Goal: Task Accomplishment & Management: Complete application form

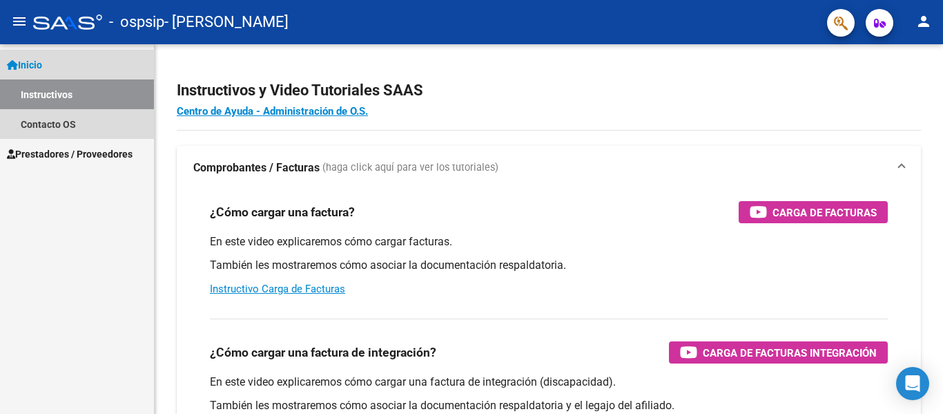
click at [42, 66] on span "Inicio" at bounding box center [24, 64] width 35 height 15
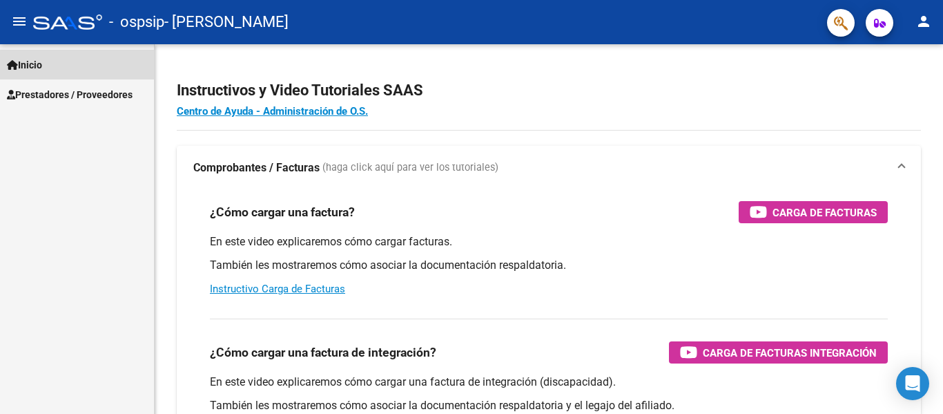
click at [50, 70] on link "Inicio" at bounding box center [77, 65] width 154 height 30
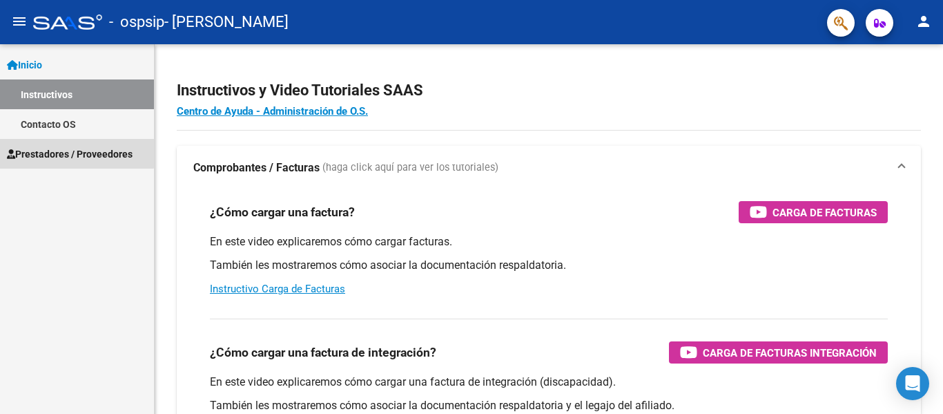
click at [60, 148] on span "Prestadores / Proveedores" at bounding box center [70, 153] width 126 height 15
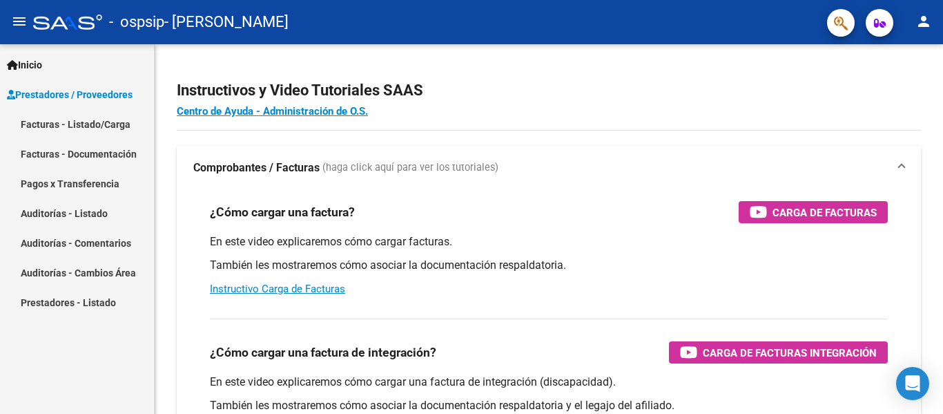
click at [62, 128] on link "Facturas - Listado/Carga" at bounding box center [77, 124] width 154 height 30
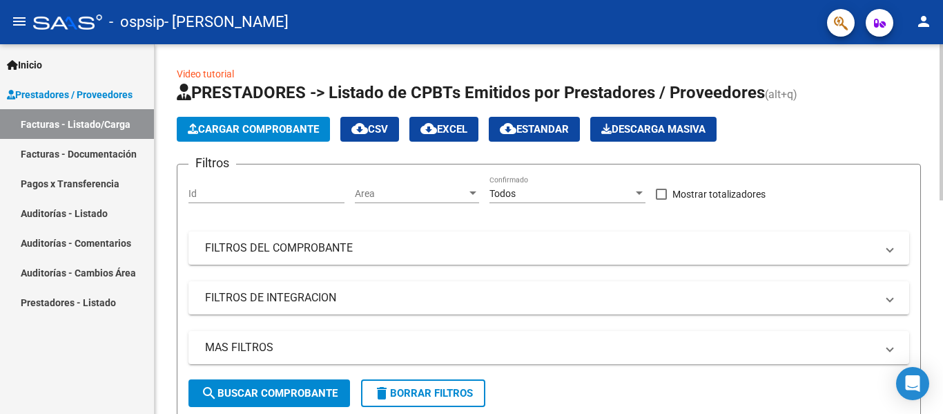
scroll to position [369, 0]
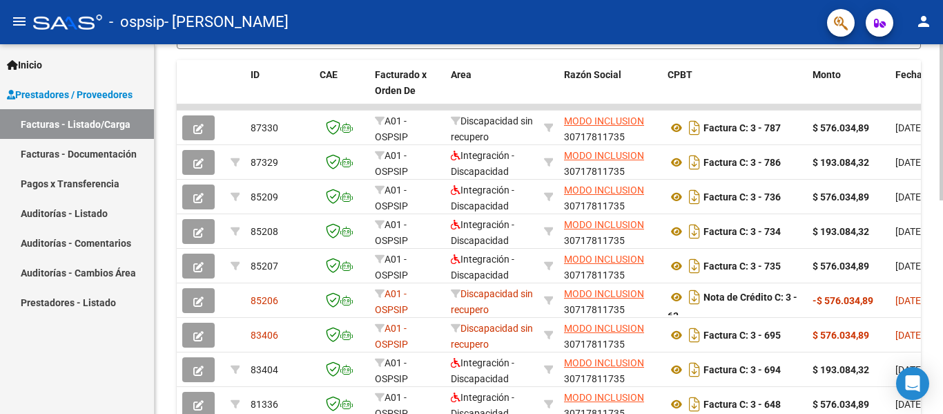
click at [942, 345] on div at bounding box center [941, 228] width 3 height 369
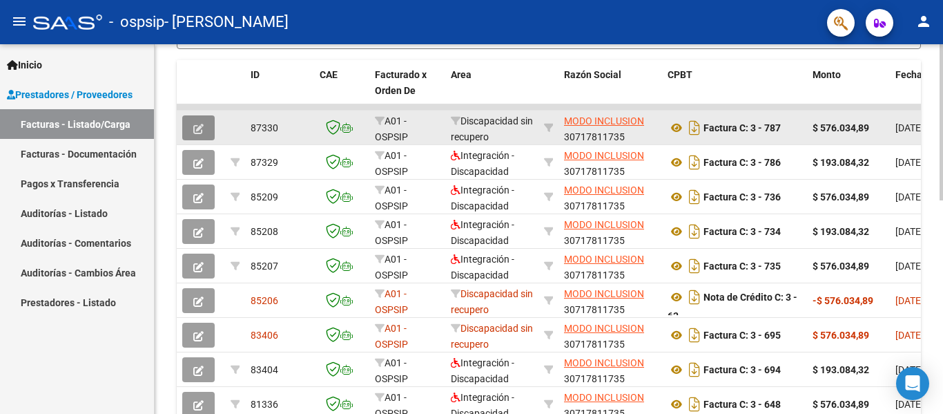
click at [193, 128] on button "button" at bounding box center [198, 127] width 32 height 25
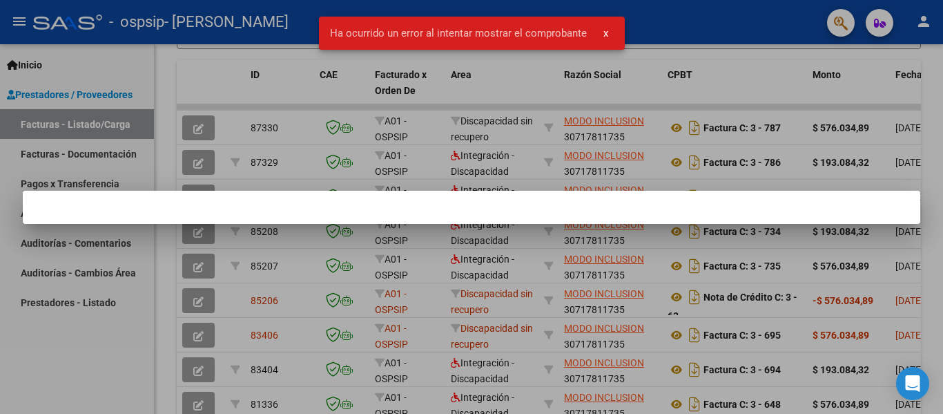
click at [197, 162] on div at bounding box center [471, 207] width 943 height 414
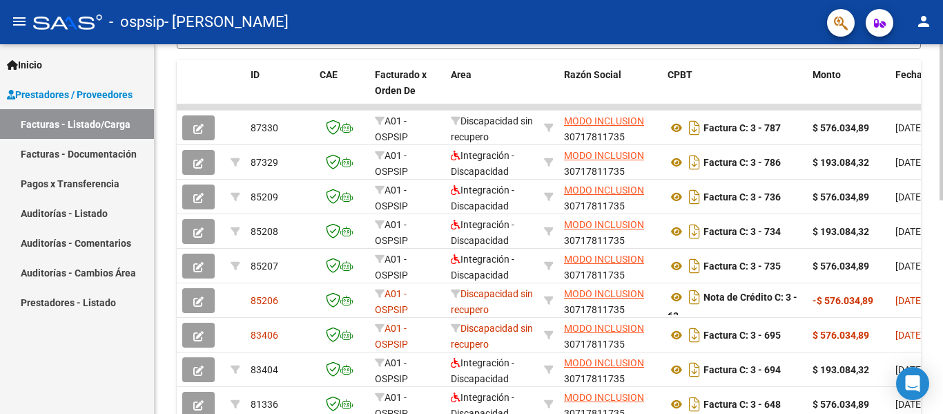
scroll to position [0, 0]
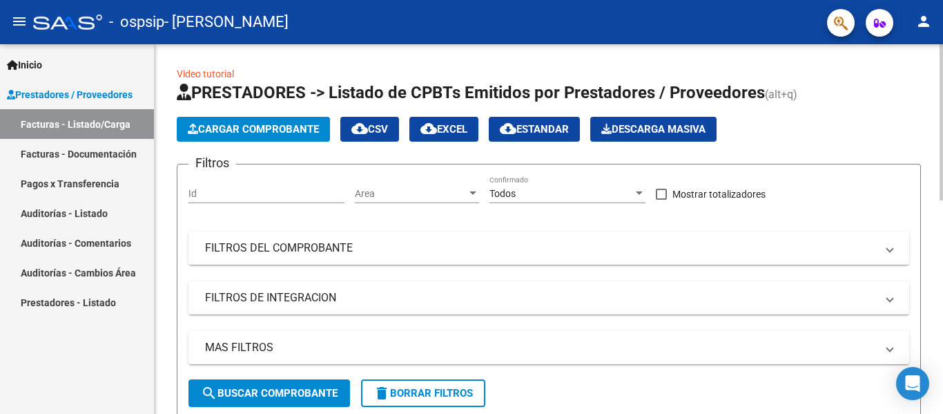
click at [942, 48] on div at bounding box center [941, 228] width 3 height 369
click at [942, 48] on div at bounding box center [941, 122] width 3 height 156
click at [271, 130] on span "Cargar Comprobante" at bounding box center [253, 129] width 131 height 12
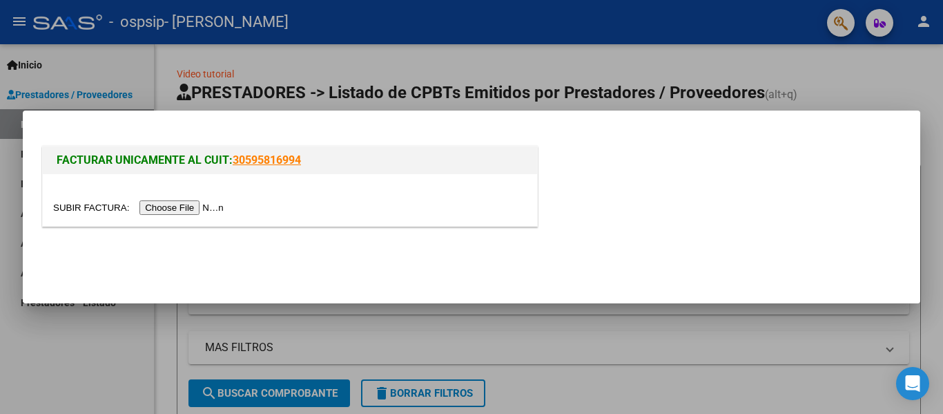
click at [206, 209] on input "file" at bounding box center [140, 207] width 175 height 14
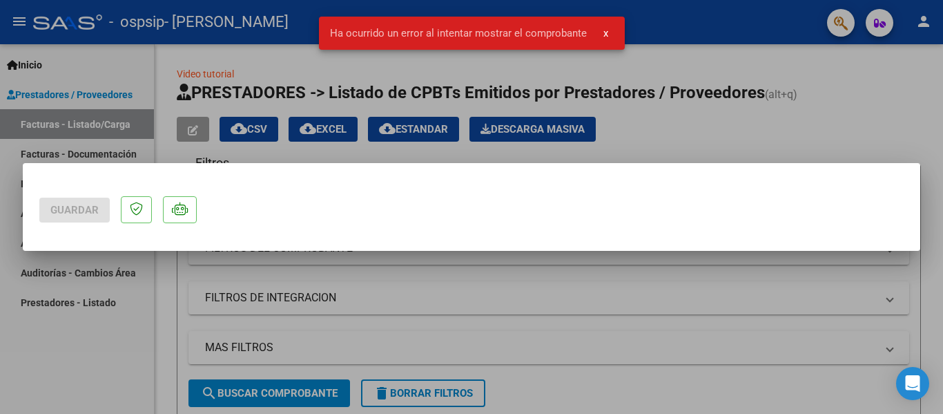
click at [605, 32] on span "x" at bounding box center [605, 33] width 5 height 12
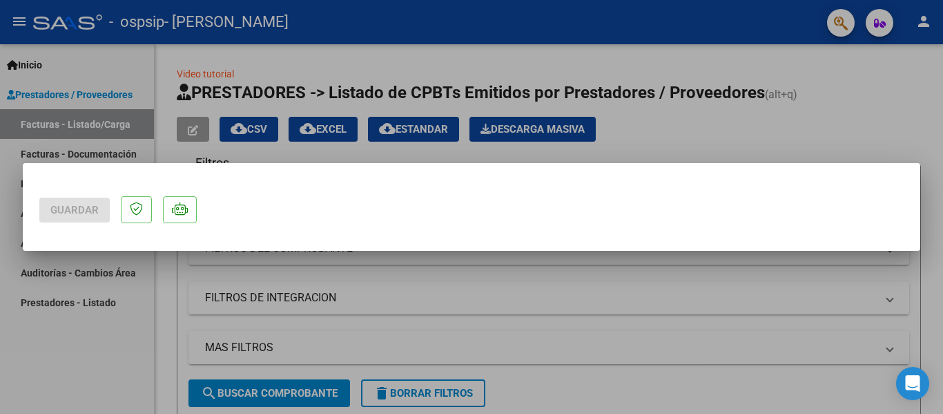
click at [516, 333] on div at bounding box center [471, 207] width 943 height 414
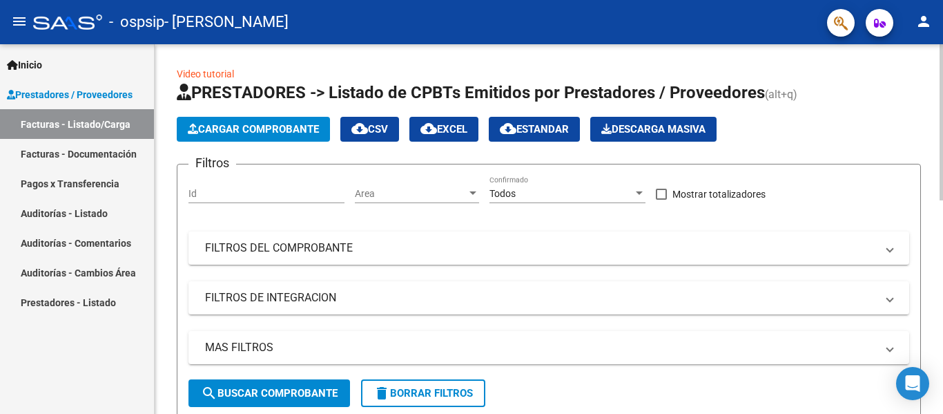
scroll to position [369, 0]
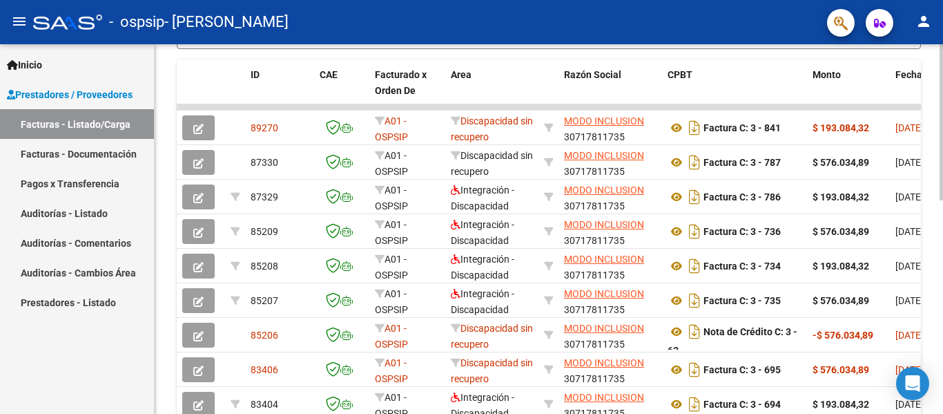
click at [942, 386] on div at bounding box center [941, 228] width 3 height 369
click at [942, 389] on div at bounding box center [941, 228] width 3 height 369
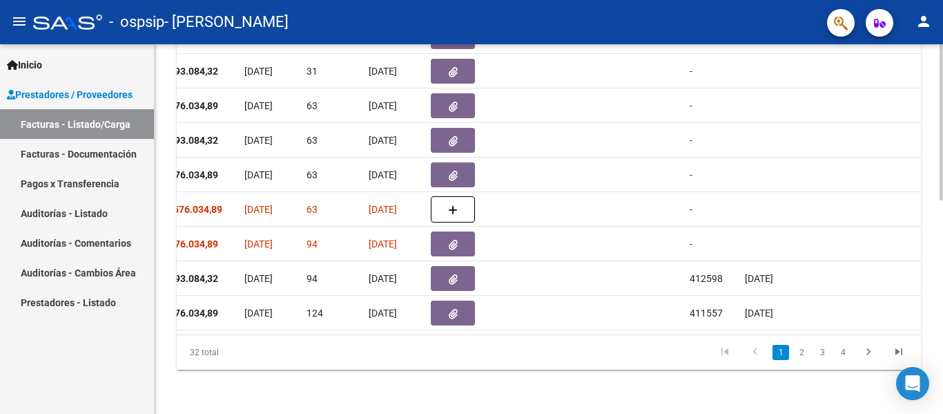
scroll to position [137, 0]
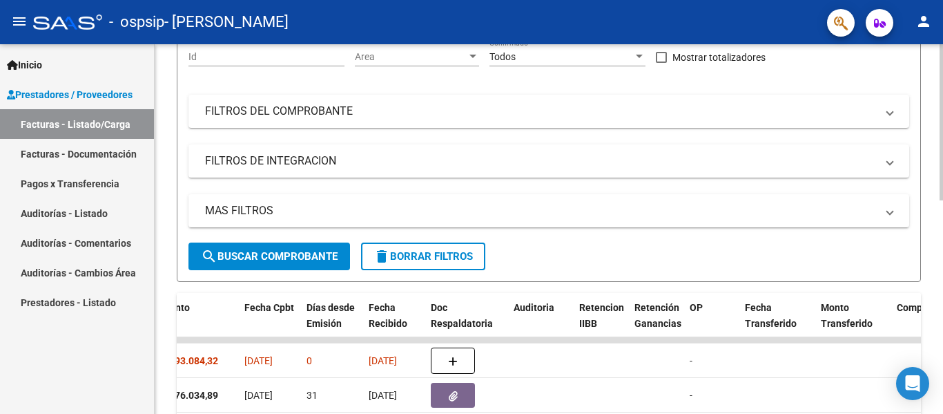
click at [942, 65] on div at bounding box center [941, 228] width 3 height 369
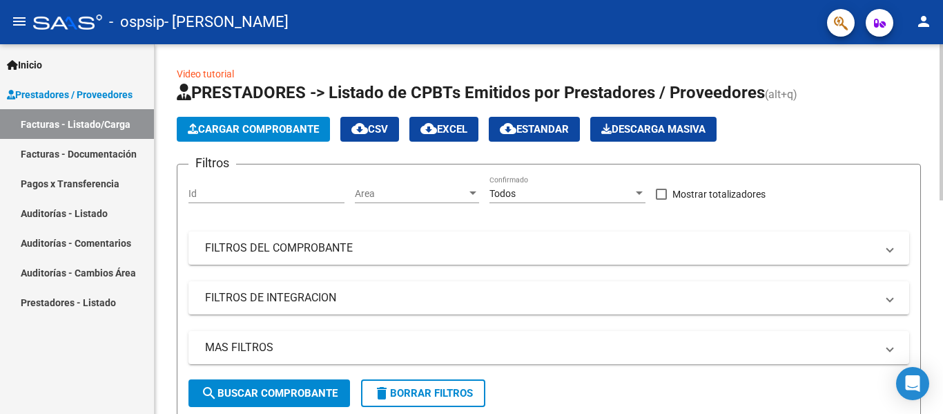
click at [942, 65] on div at bounding box center [941, 228] width 3 height 369
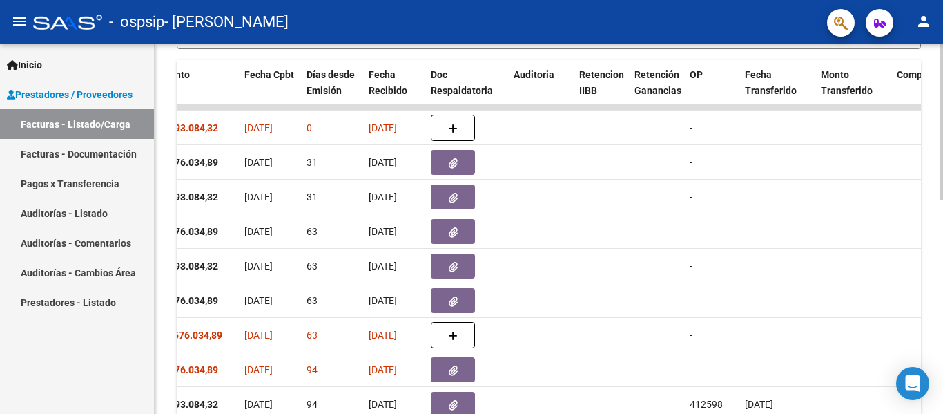
click at [942, 262] on div at bounding box center [941, 228] width 3 height 369
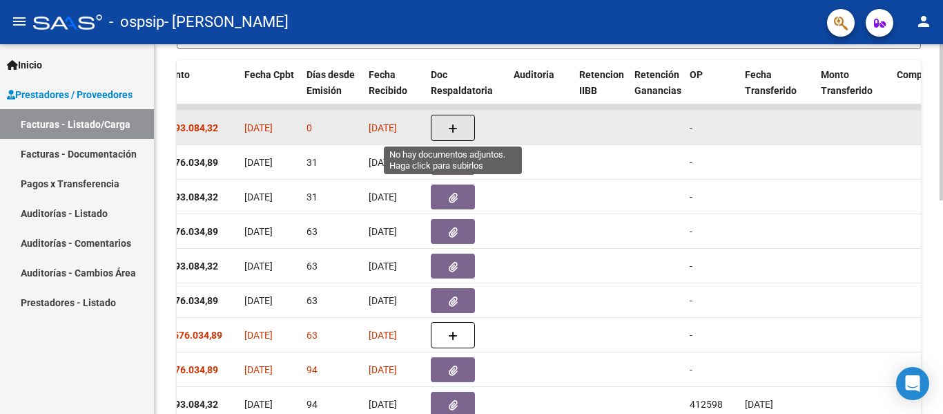
click at [452, 126] on icon "button" at bounding box center [453, 129] width 10 height 10
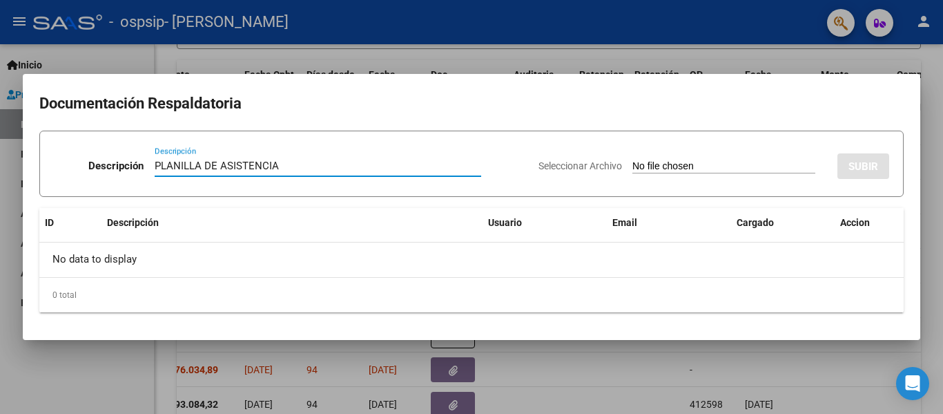
type input "PLANILLA DE ASISTENCIA"
click at [670, 162] on input "Seleccionar Archivo" at bounding box center [723, 166] width 183 height 13
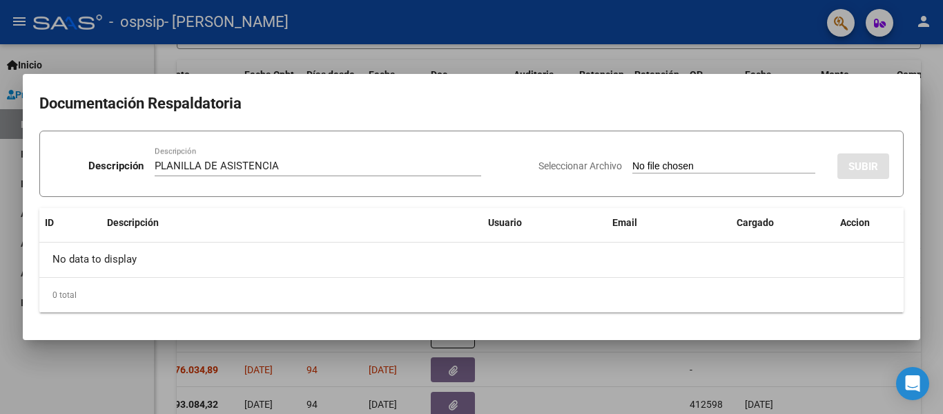
type input "C:\fakepath\PLANILLA DE ASISTENCIA FIRMADA 2025.pdf"
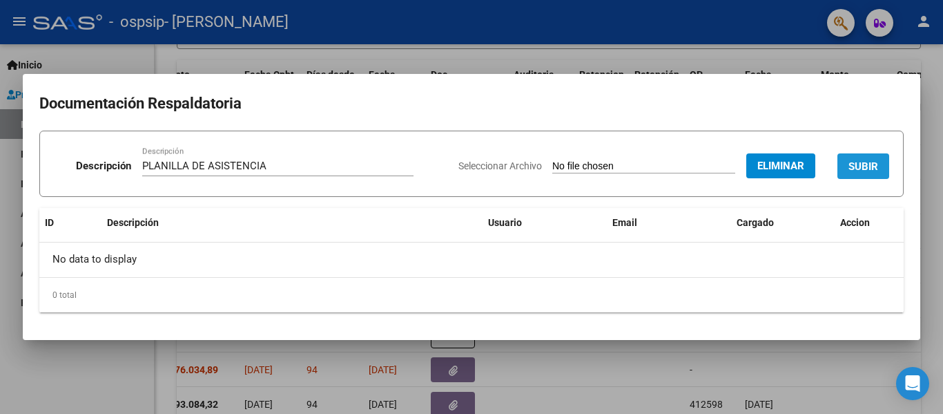
click at [851, 163] on span "SUBIR" at bounding box center [864, 166] width 30 height 12
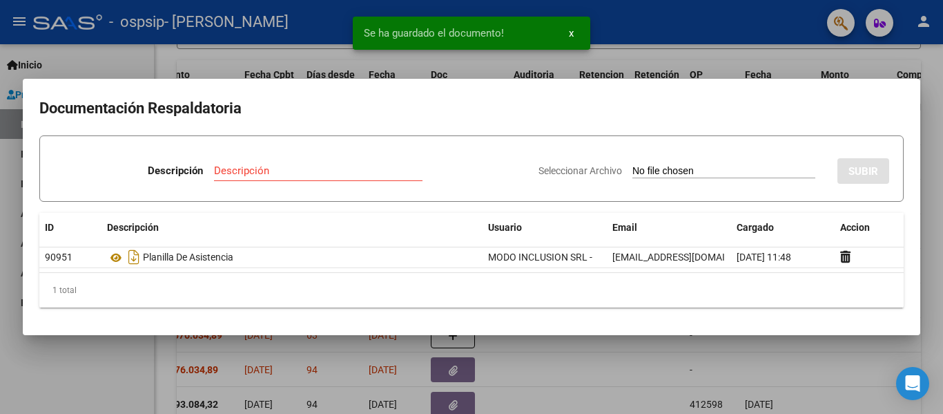
click at [264, 167] on input "Descripción" at bounding box center [318, 170] width 209 height 12
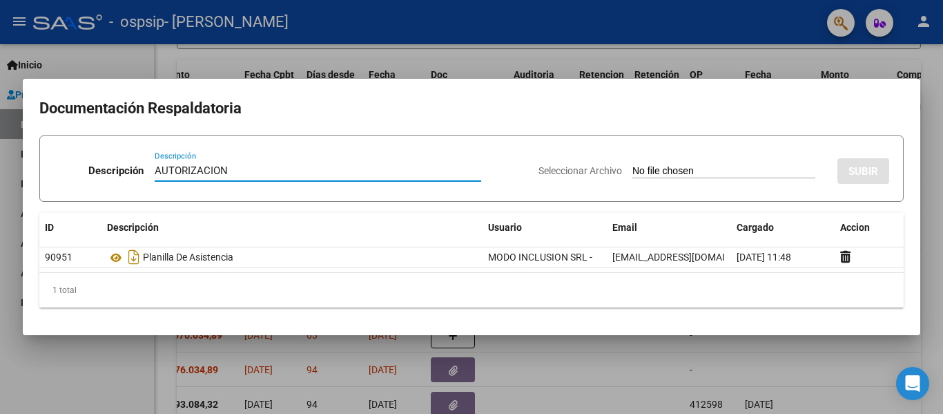
type input "AUTORIZACION"
click at [632, 166] on input "Seleccionar Archivo" at bounding box center [723, 171] width 183 height 13
type input "C:\fakepath\AUTORIZACION 2025 GONZALO SANCHEZ.pdf"
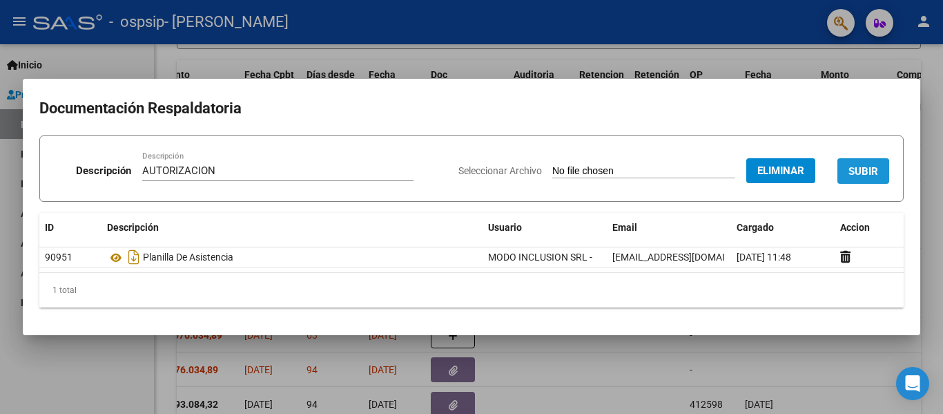
click at [852, 165] on span "SUBIR" at bounding box center [864, 171] width 30 height 12
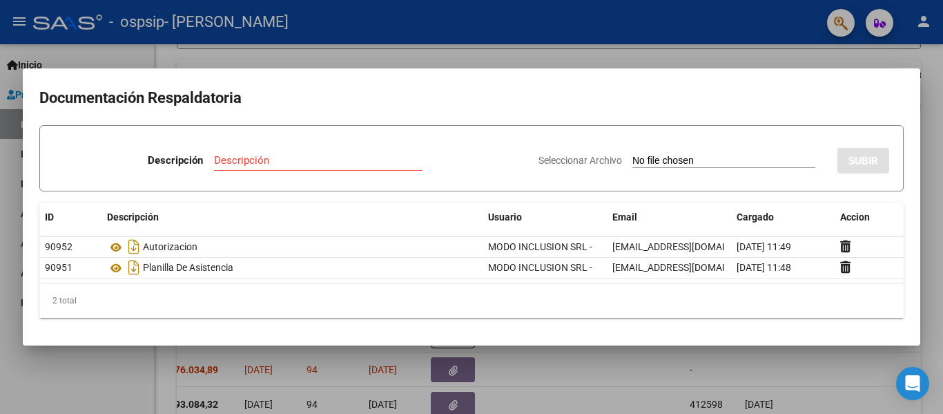
click at [924, 101] on div at bounding box center [471, 207] width 943 height 414
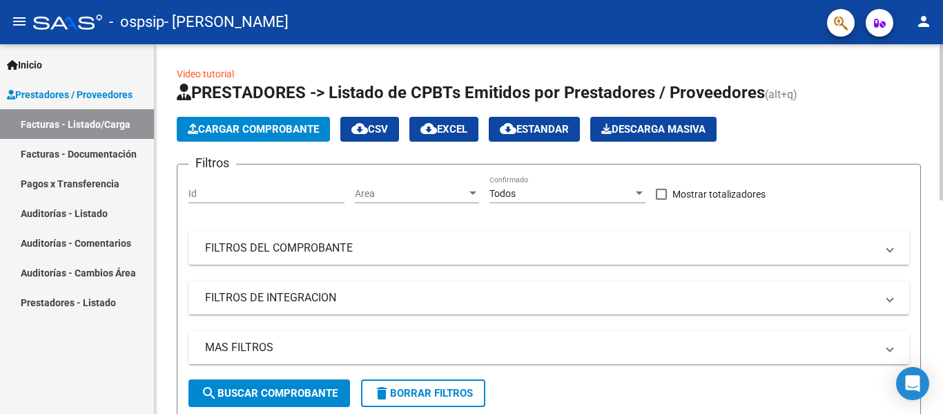
scroll to position [369, 0]
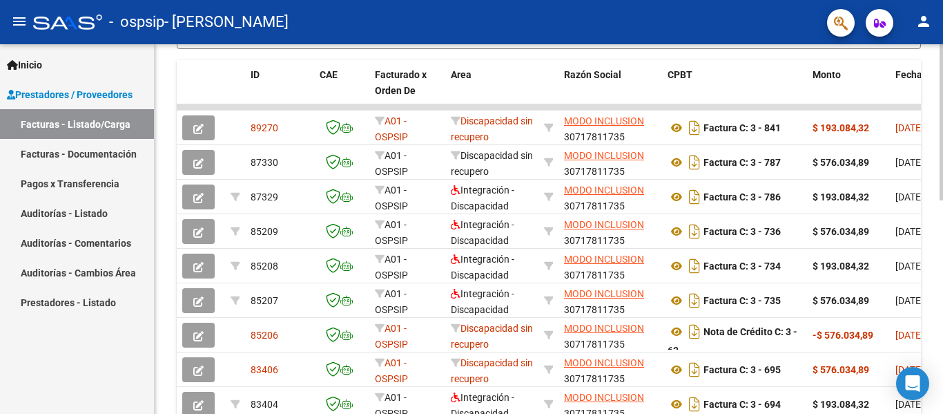
click at [942, 348] on div at bounding box center [941, 228] width 3 height 369
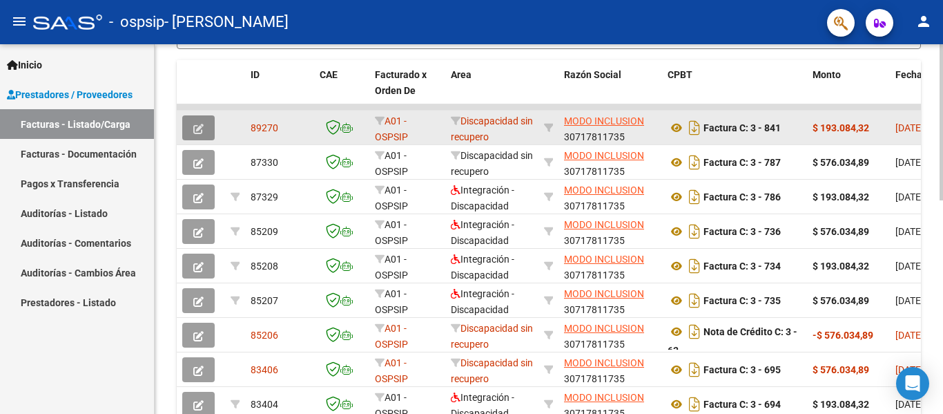
click at [201, 127] on icon "button" at bounding box center [198, 129] width 10 height 10
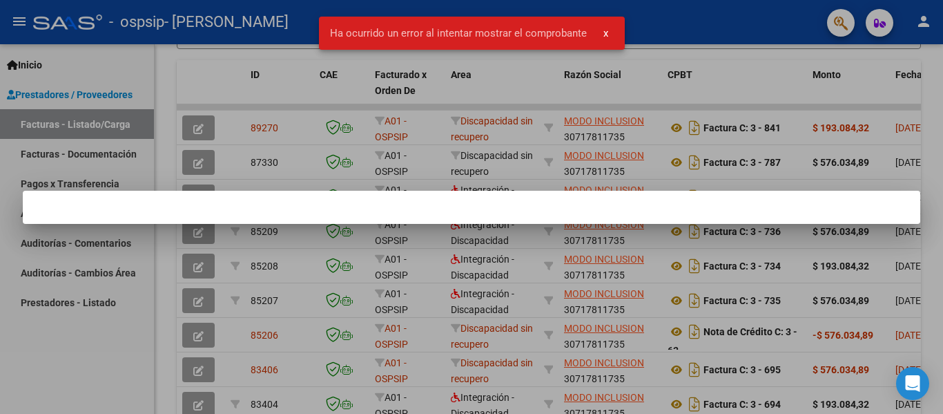
click at [605, 32] on span "x" at bounding box center [605, 33] width 5 height 12
